Goal: Information Seeking & Learning: Find specific fact

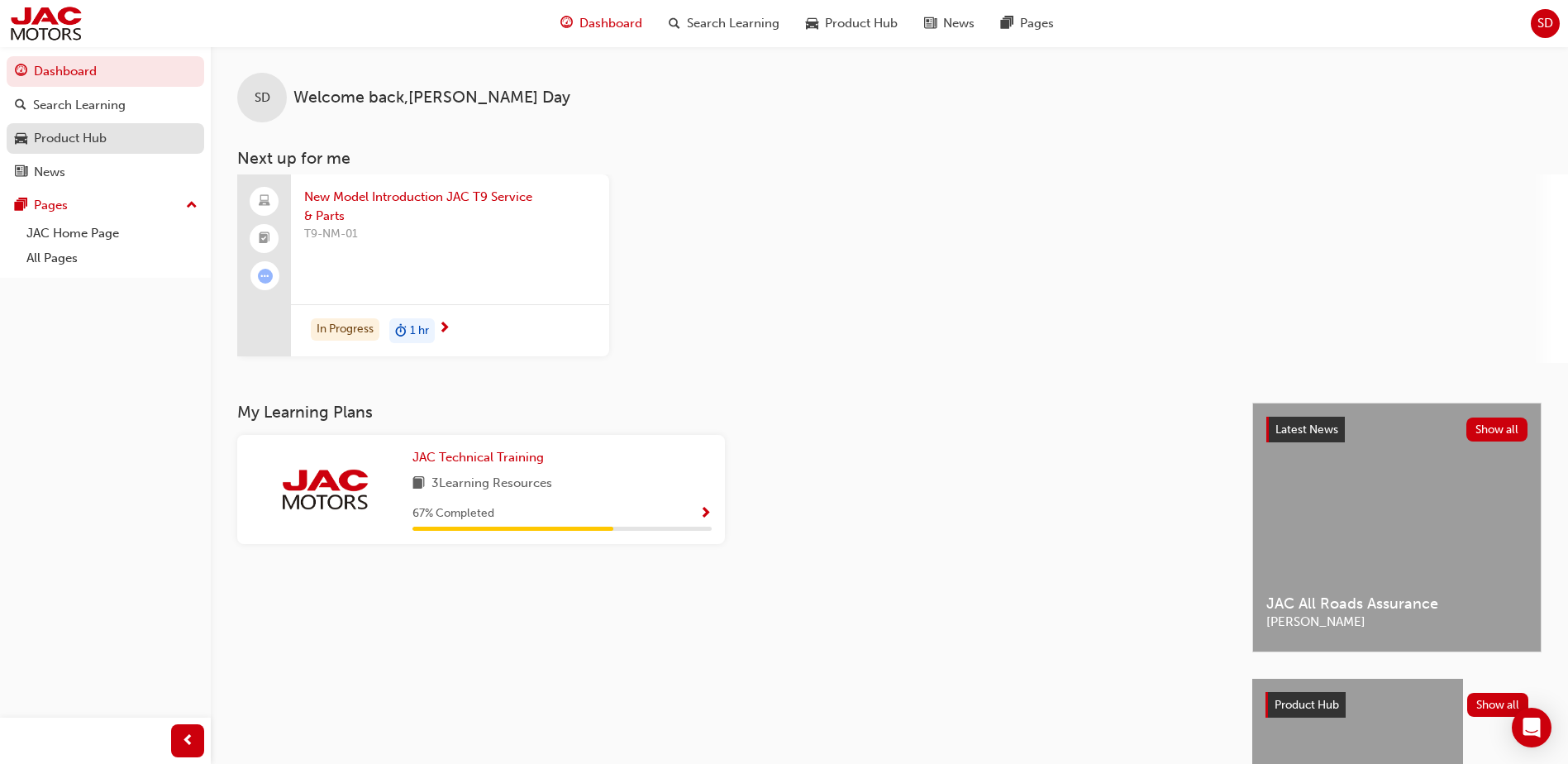
click at [89, 136] on div "Product Hub" at bounding box center [70, 138] width 73 height 19
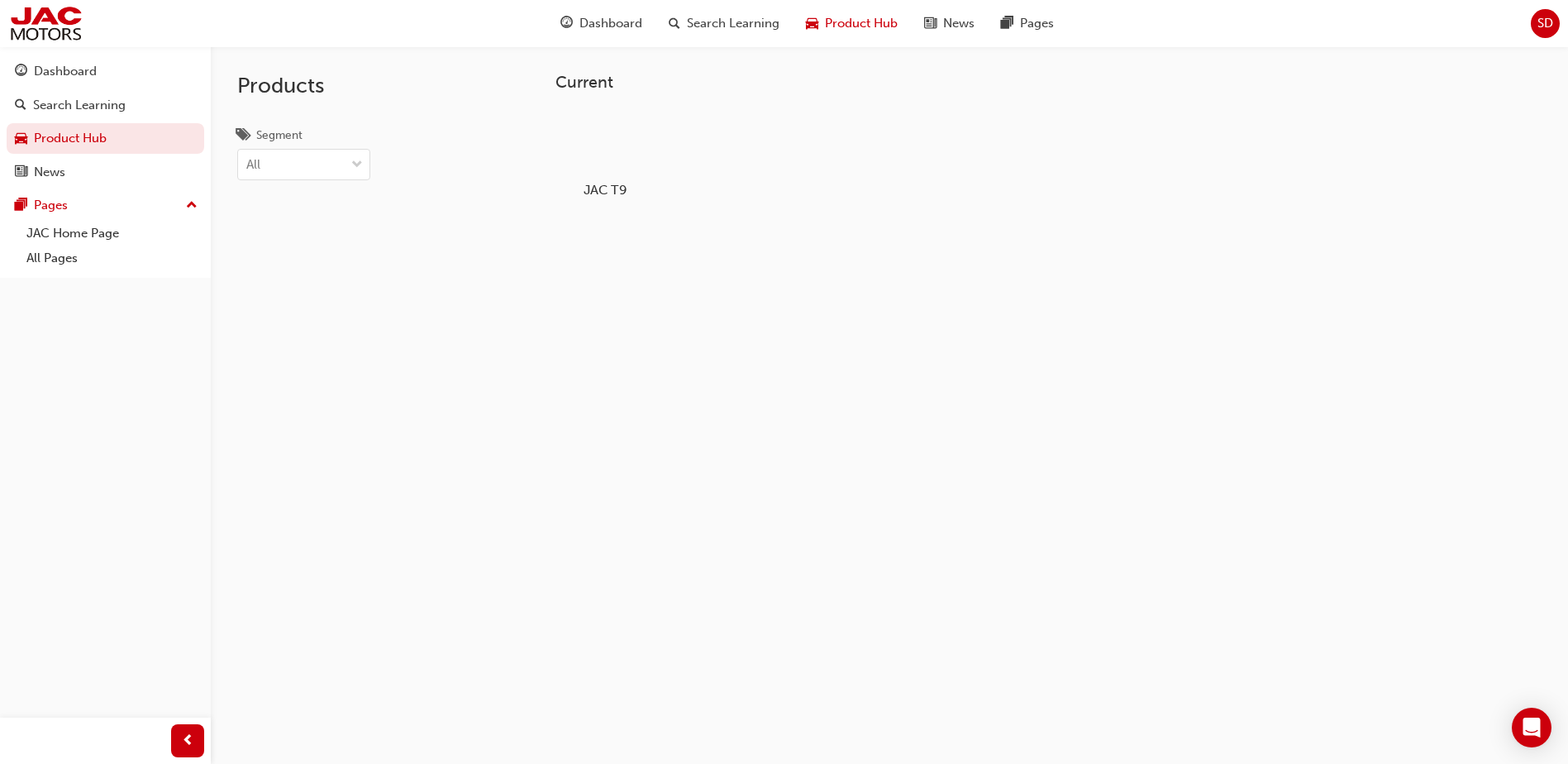
click at [611, 142] on div at bounding box center [605, 142] width 91 height 66
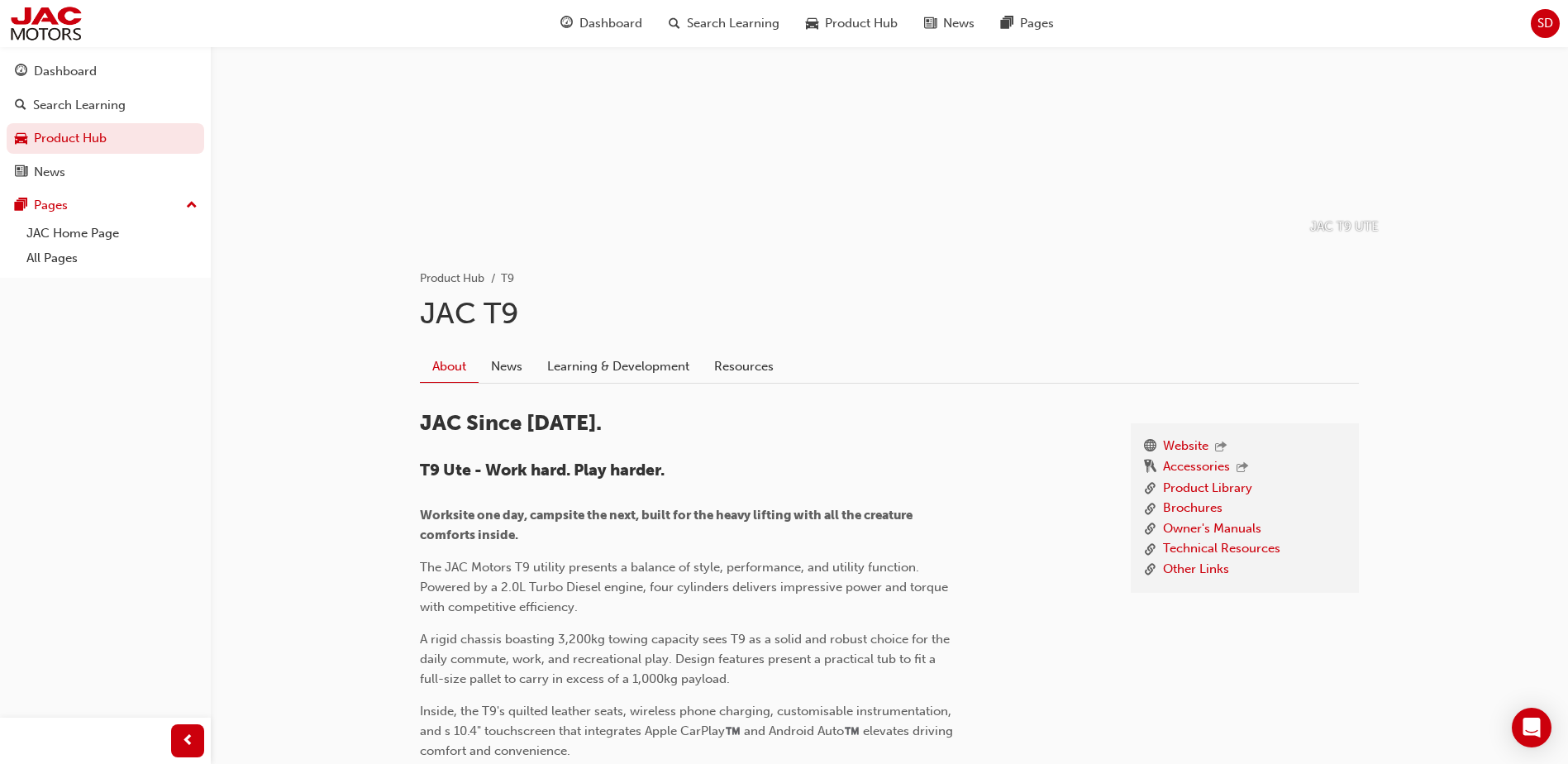
scroll to position [165, 0]
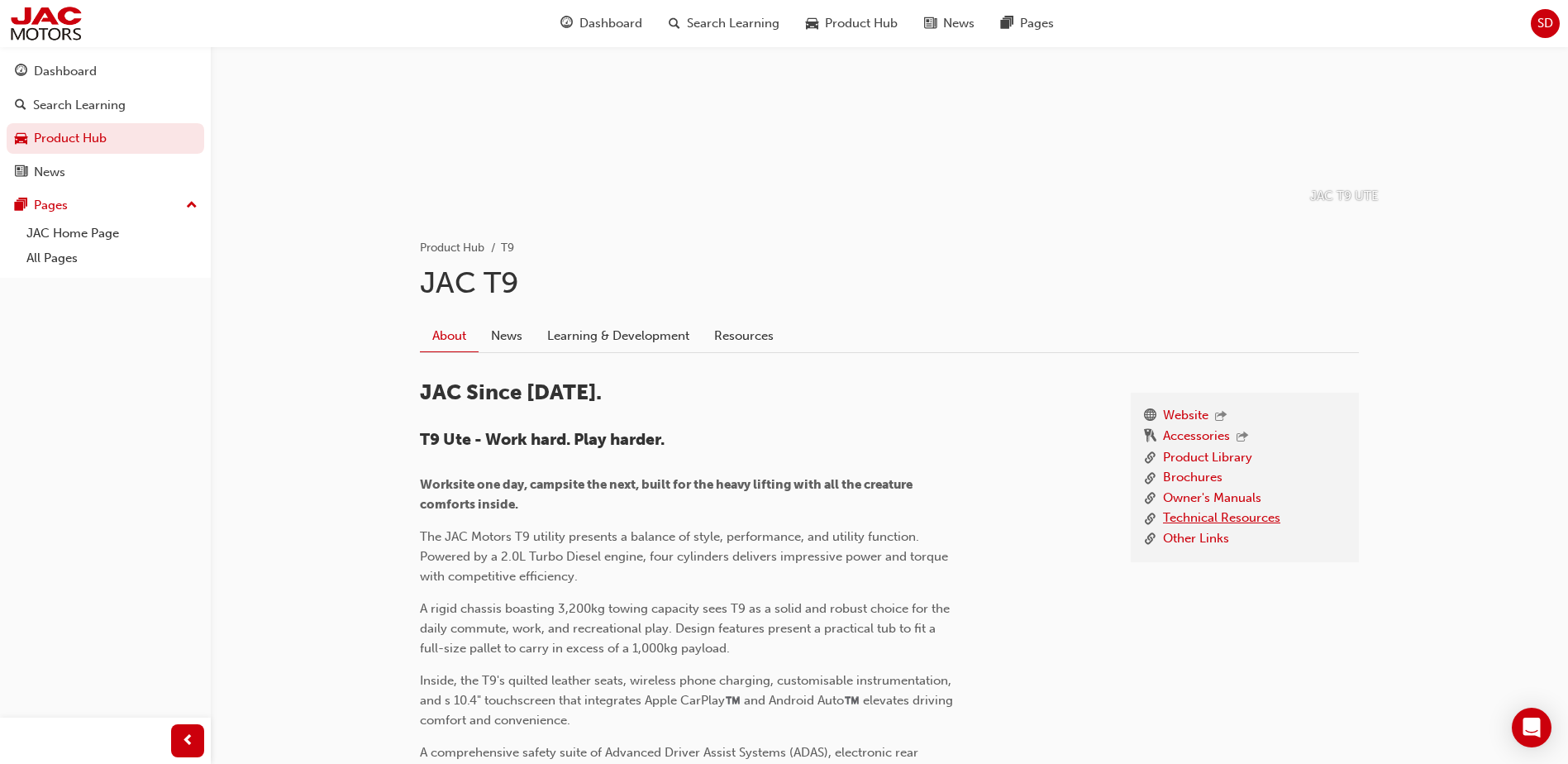
click at [1213, 519] on link "Technical Resources" at bounding box center [1221, 519] width 118 height 20
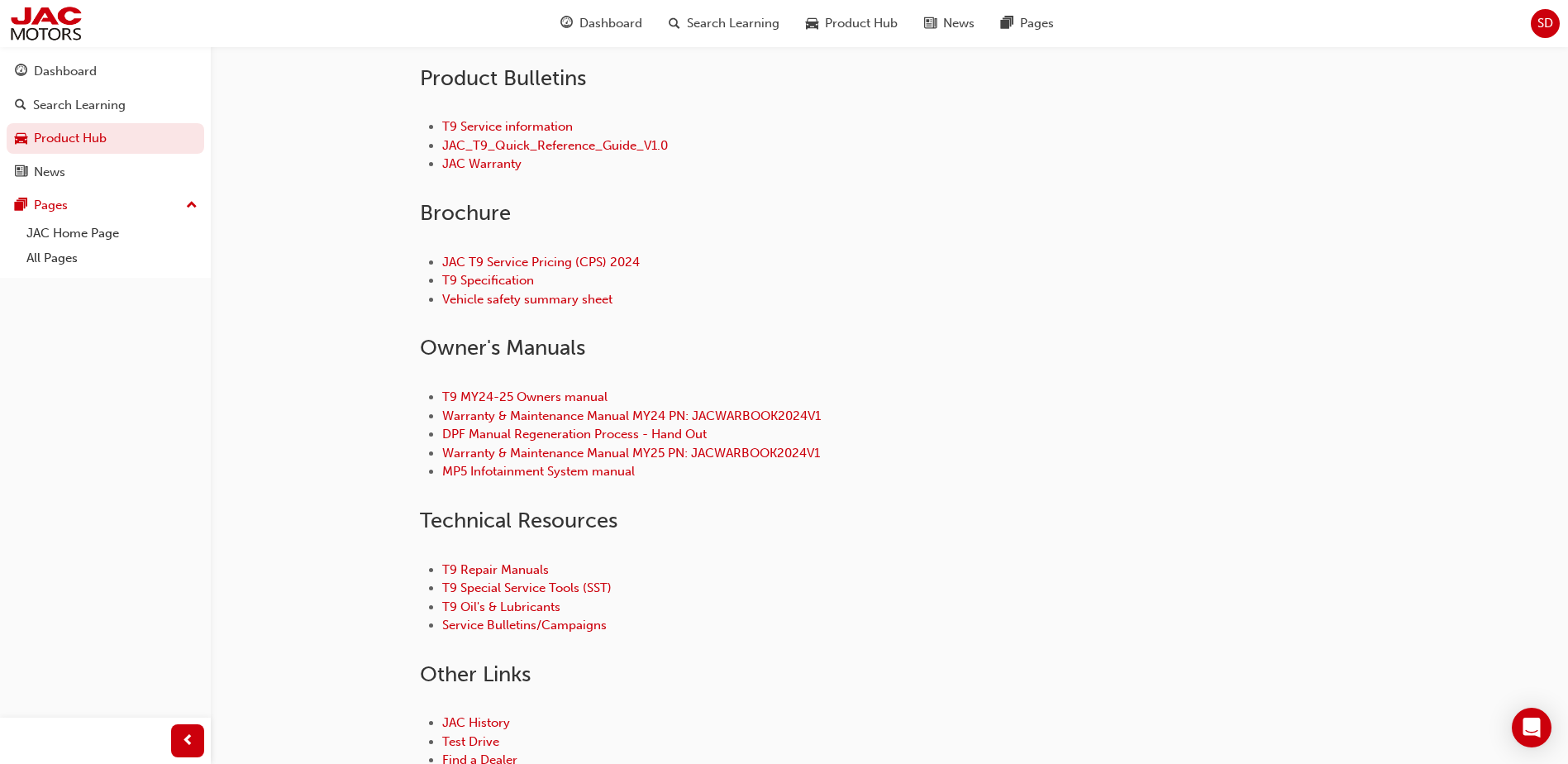
scroll to position [496, 0]
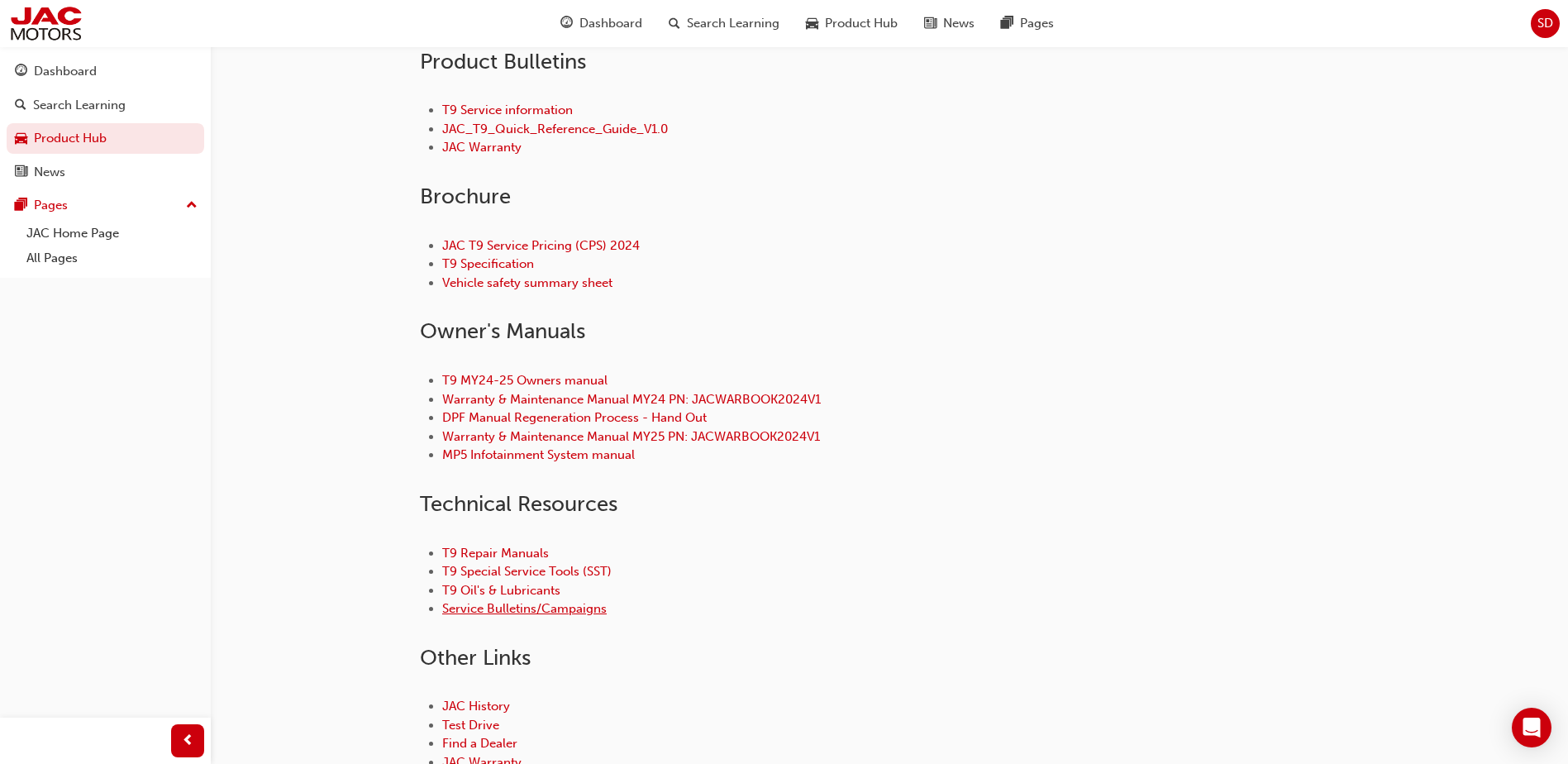
click at [501, 610] on link "Service Bulletins/Campaigns" at bounding box center [525, 608] width 164 height 15
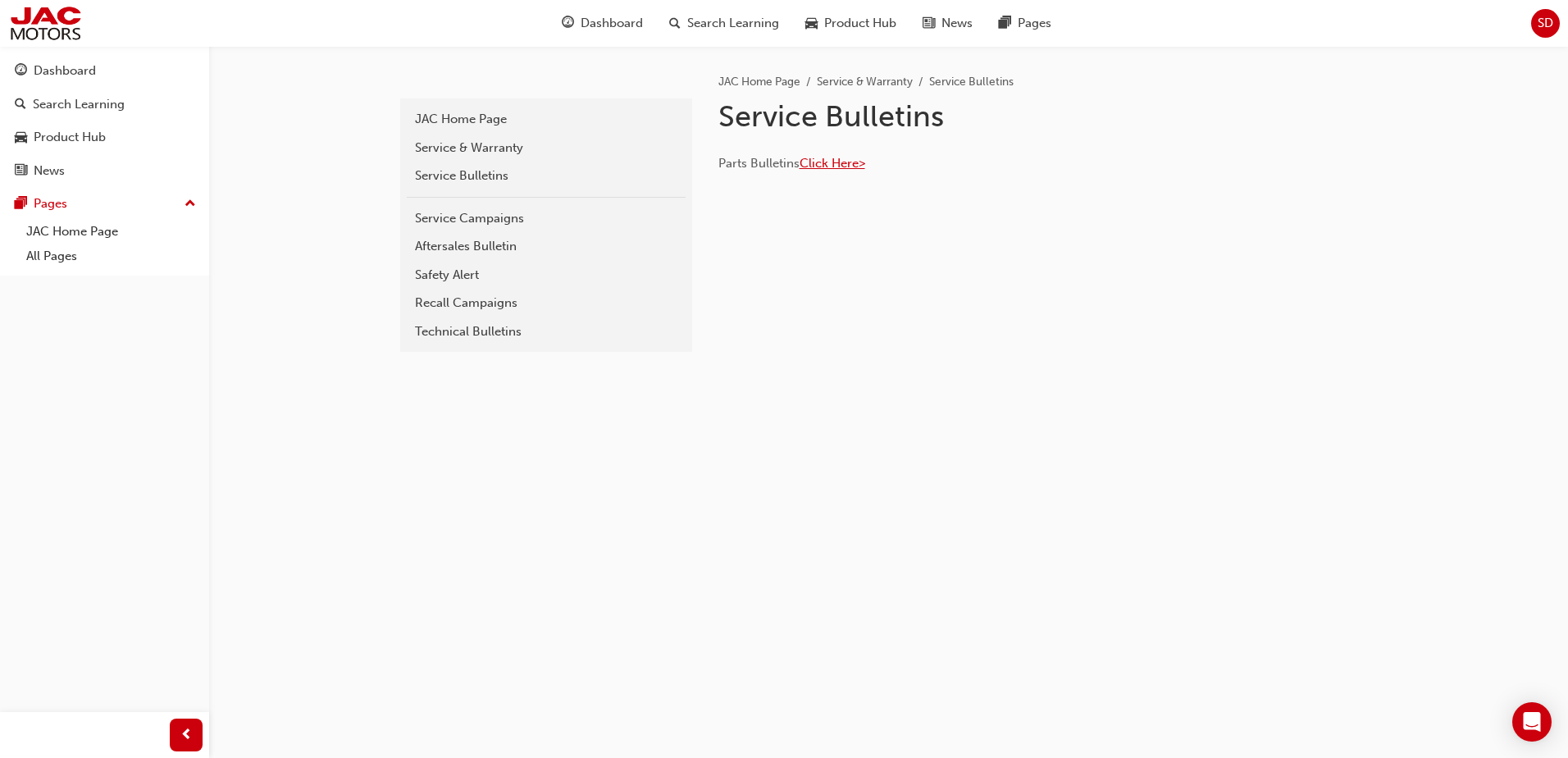
click at [849, 164] on span "Click Here>" at bounding box center [832, 164] width 65 height 15
click at [507, 337] on div "Technical Bulletins" at bounding box center [546, 332] width 263 height 18
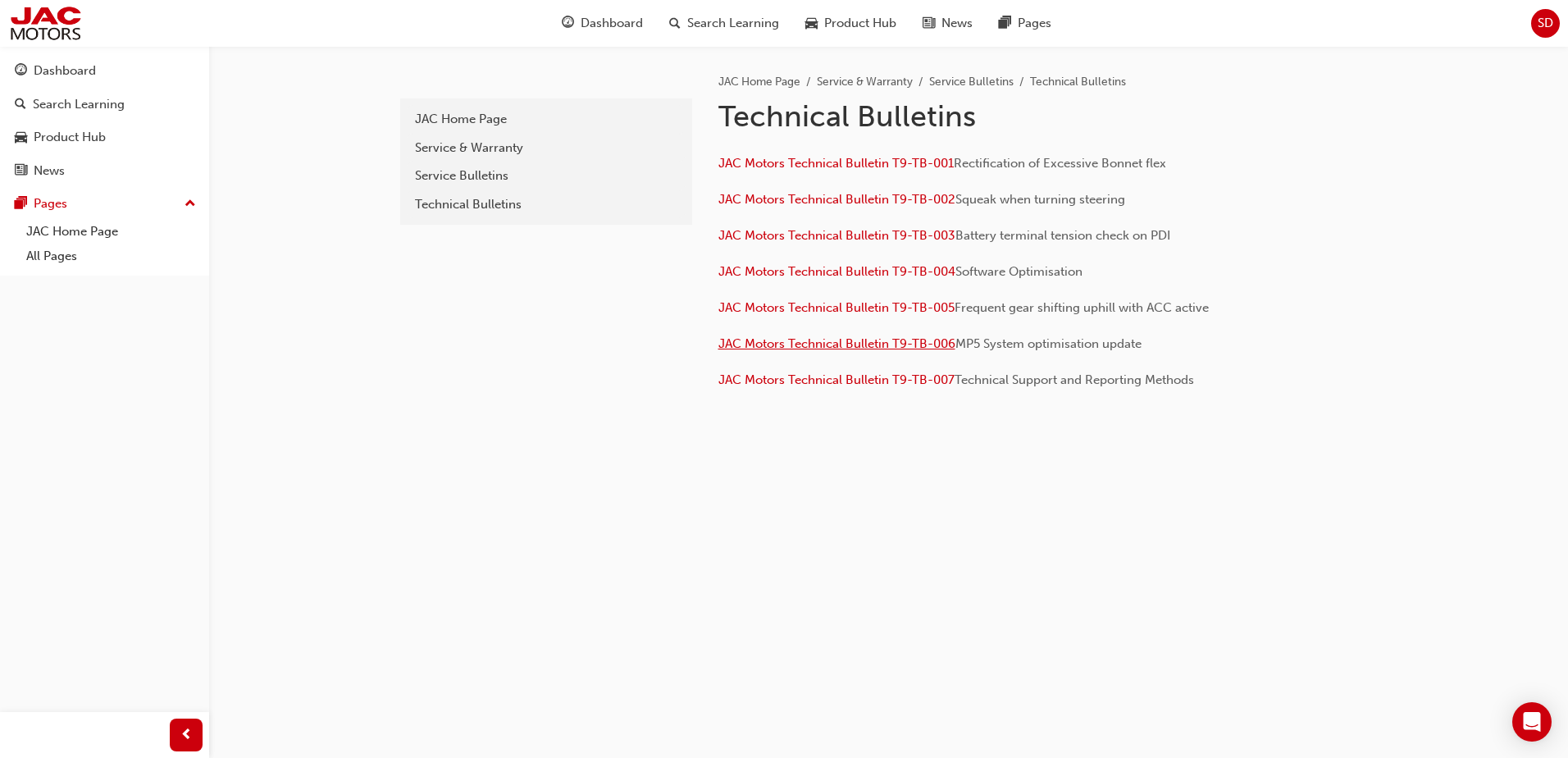
click at [875, 342] on span "JAC Motors Technical Bulletin T9-TB-006" at bounding box center [837, 344] width 237 height 15
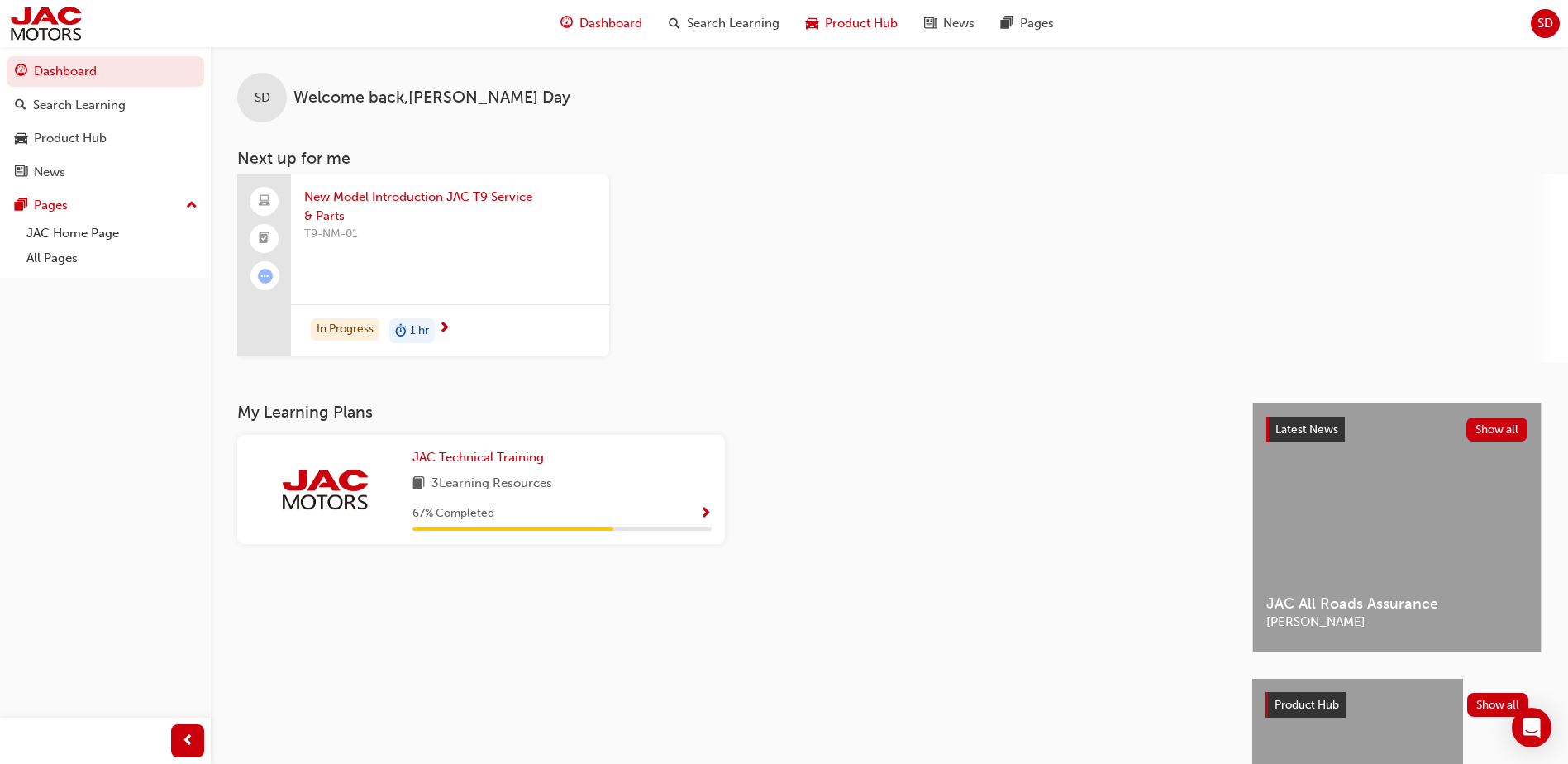
click at [872, 25] on span "Product Hub" at bounding box center [861, 24] width 73 height 19
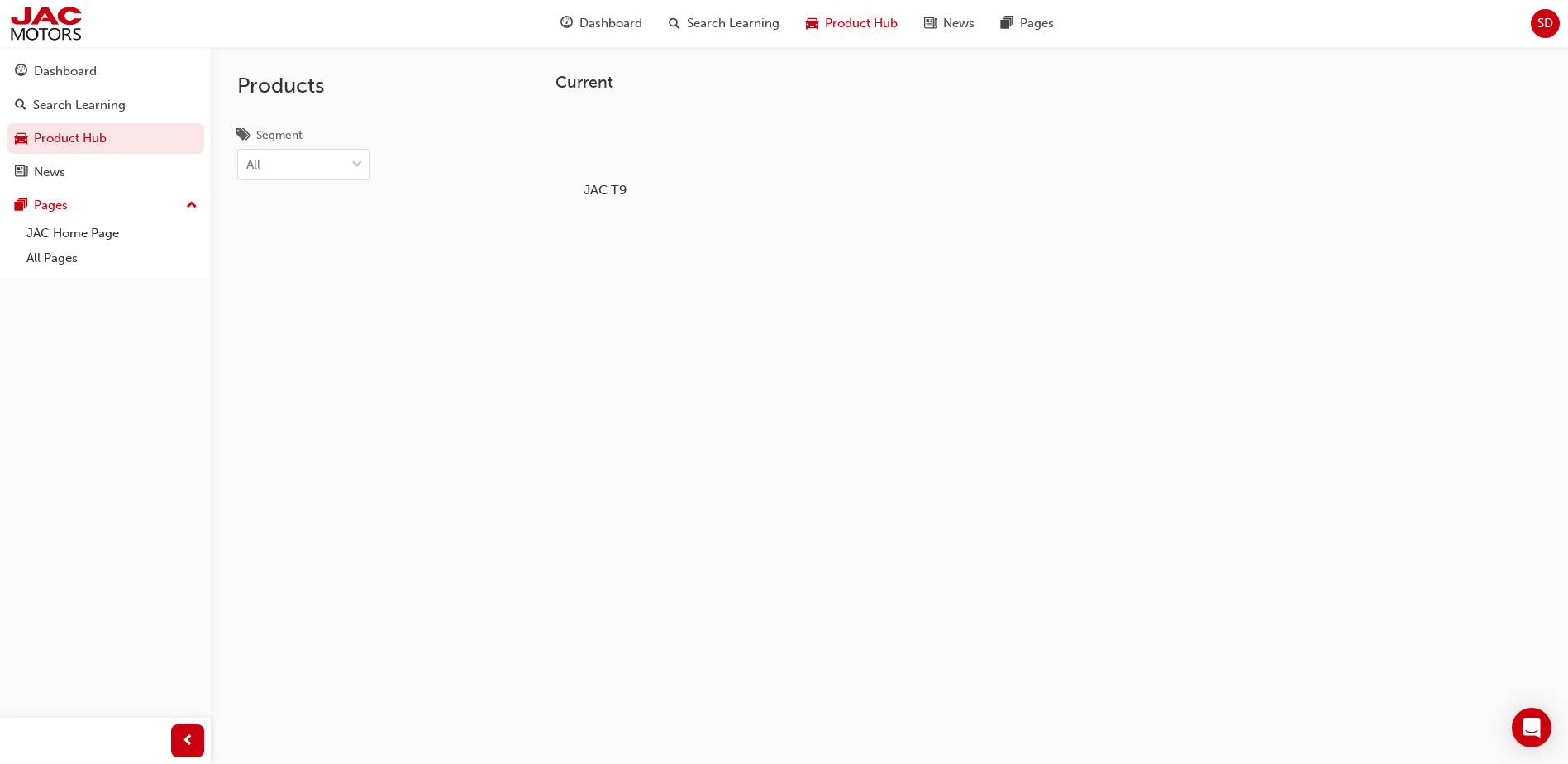
click at [576, 147] on div at bounding box center [605, 142] width 91 height 66
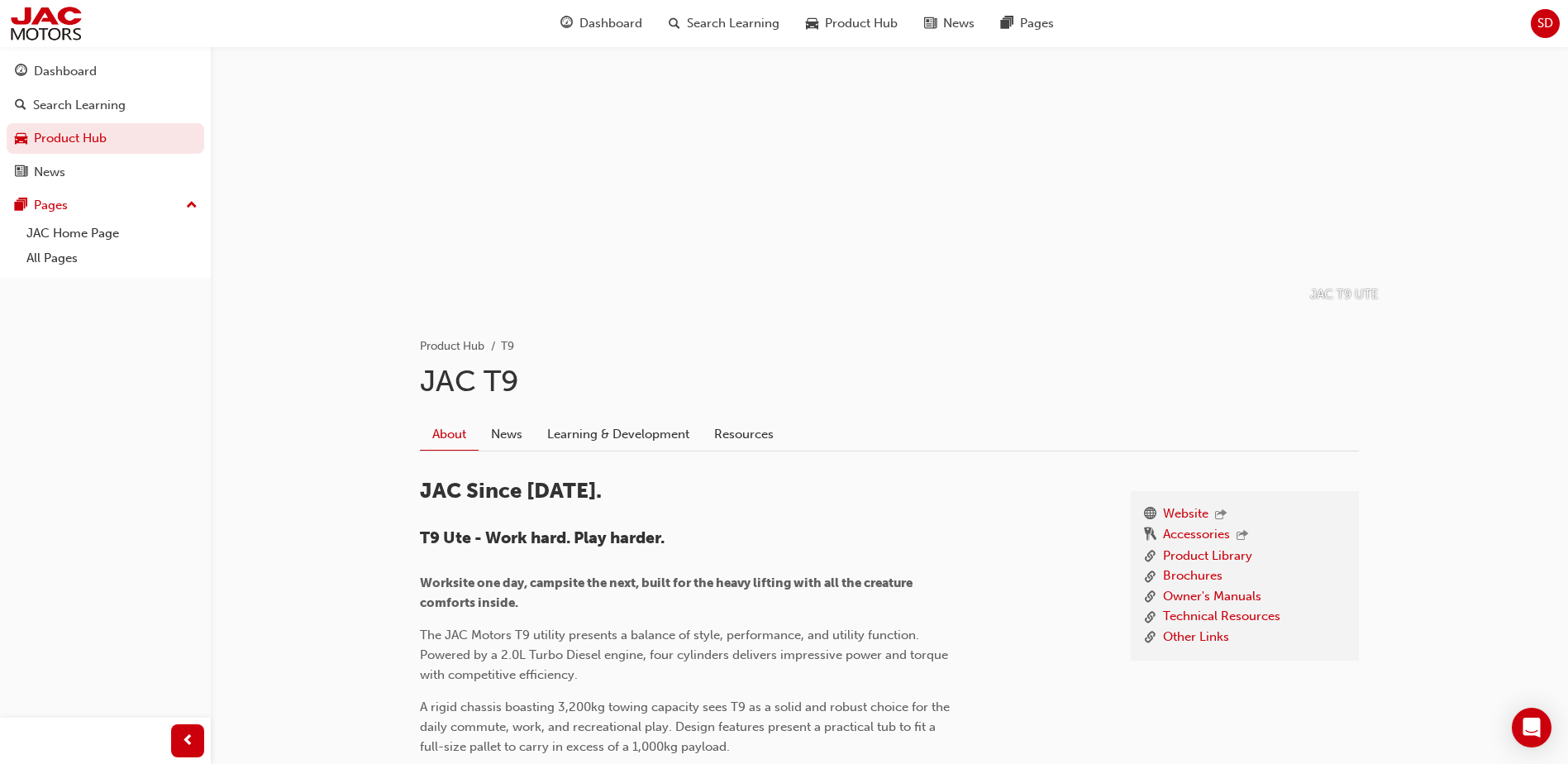
scroll to position [165, 0]
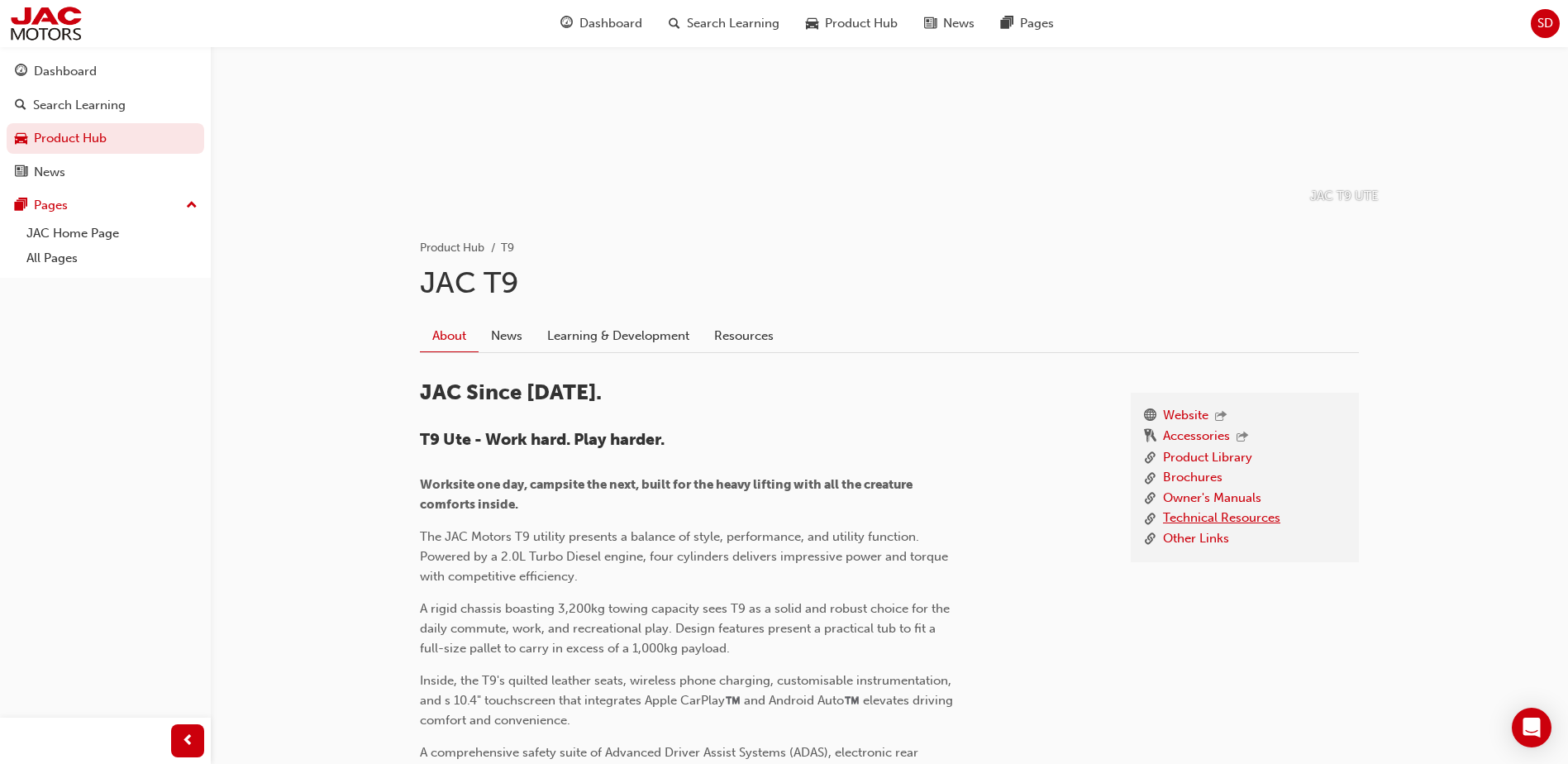
click at [1185, 519] on link "Technical Resources" at bounding box center [1221, 519] width 118 height 20
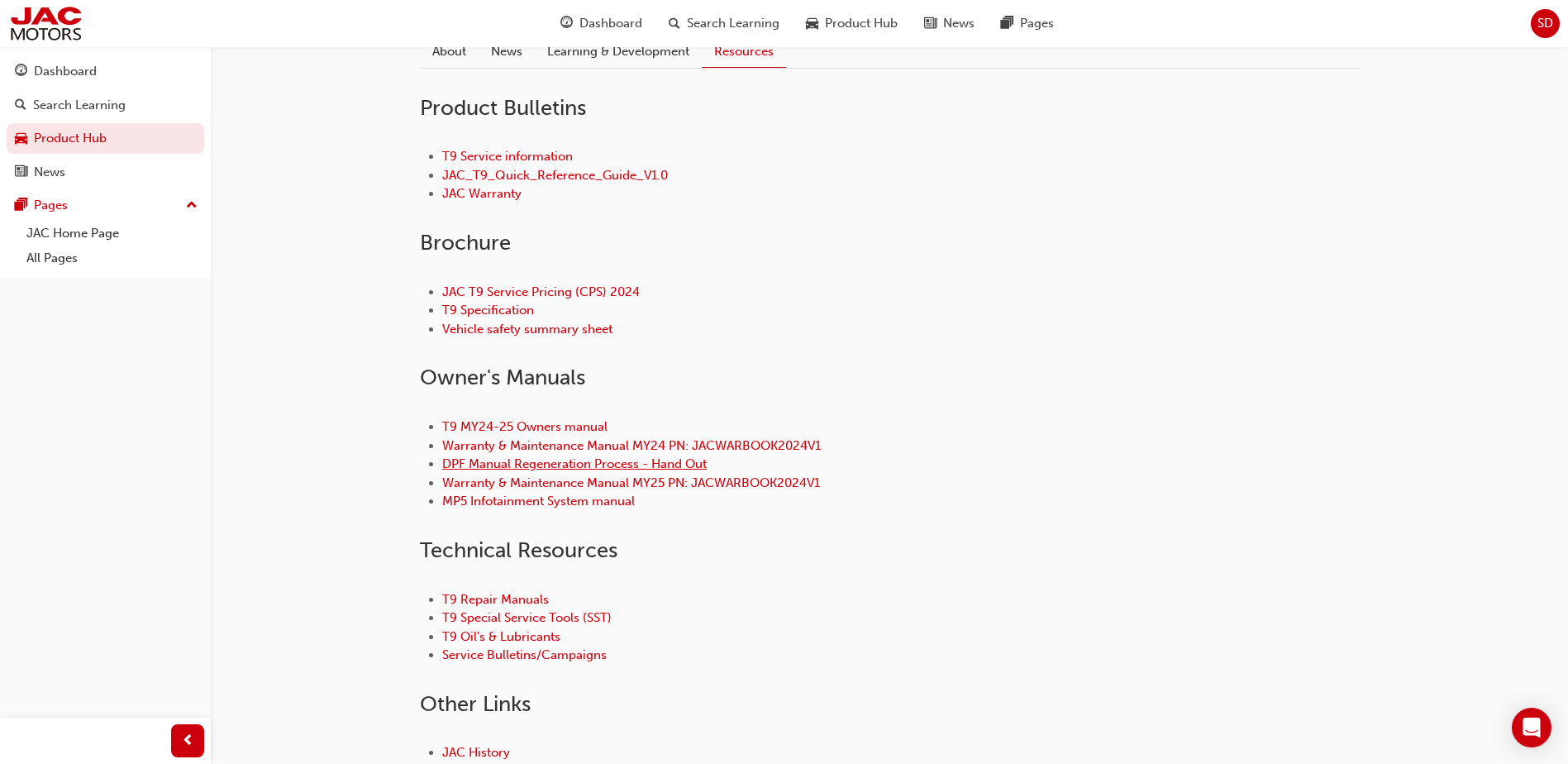
scroll to position [496, 0]
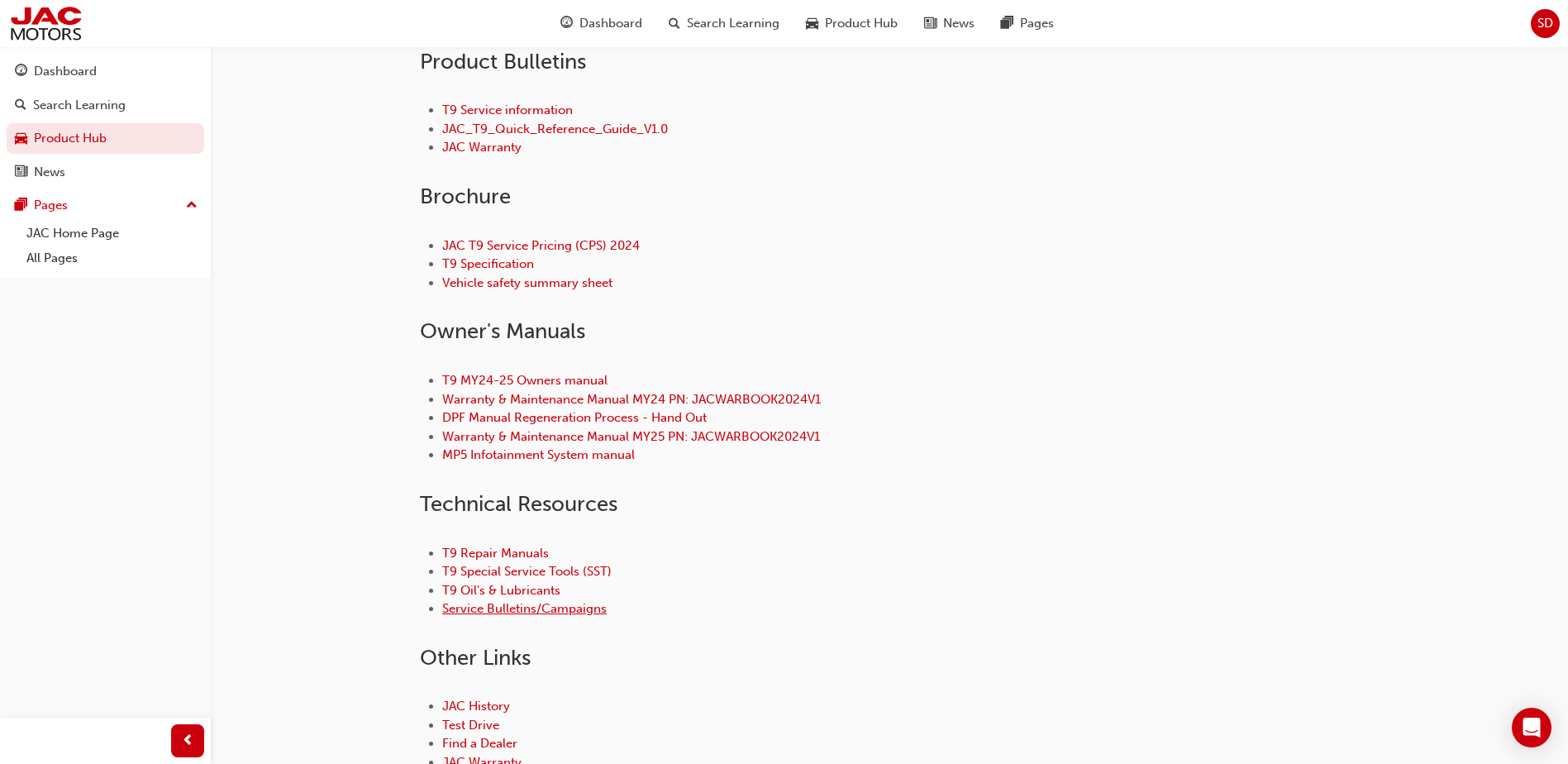
click at [519, 611] on link "Service Bulletins/Campaigns" at bounding box center [525, 608] width 164 height 15
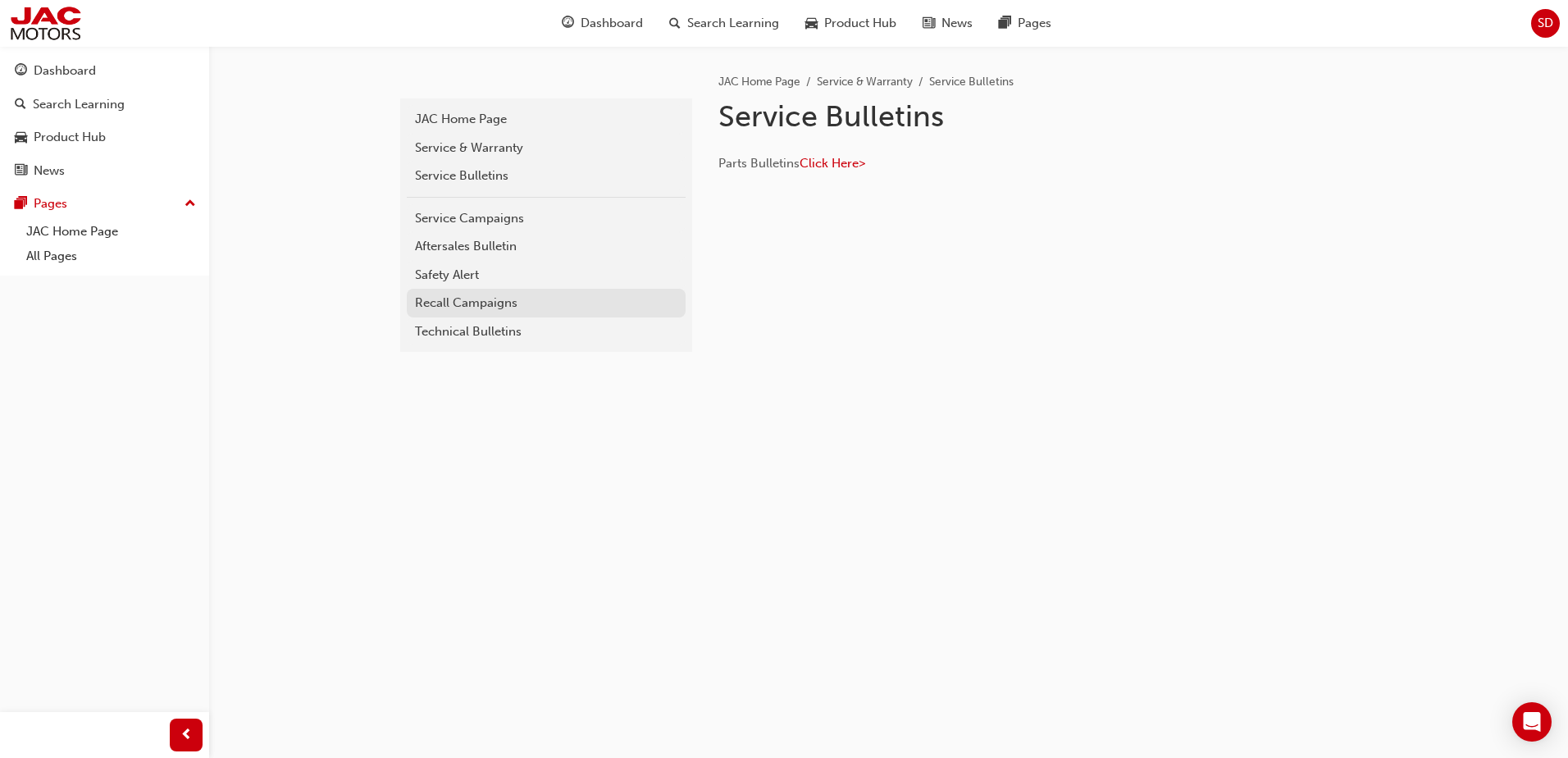
click at [465, 305] on div "Recall Campaigns" at bounding box center [546, 303] width 263 height 18
click at [471, 334] on div "Technical Bulletins" at bounding box center [546, 332] width 263 height 18
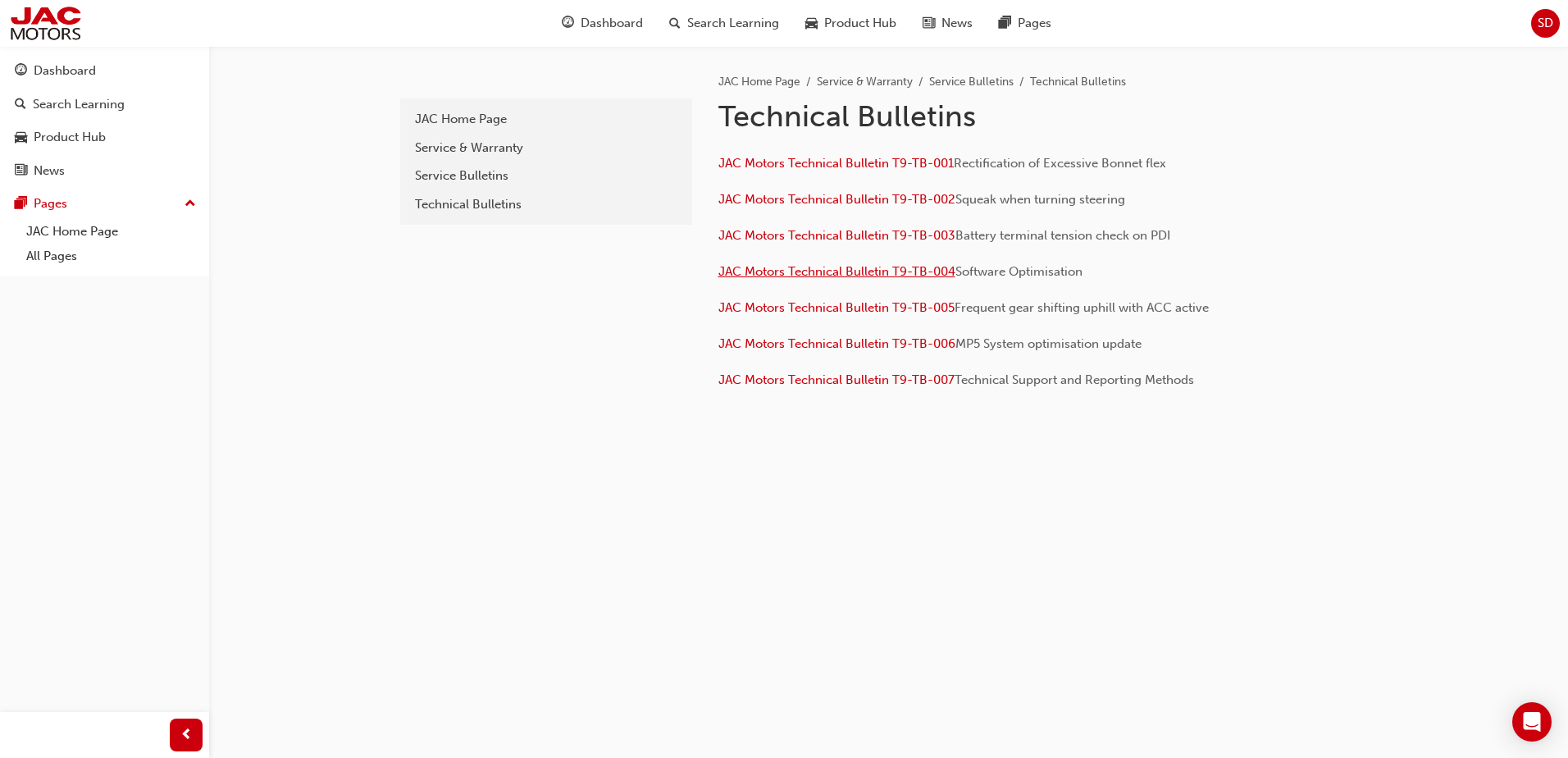
click at [846, 270] on span "JAC Motors Technical Bulletin T9-TB-004" at bounding box center [837, 272] width 237 height 15
